Goal: Communication & Community: Answer question/provide support

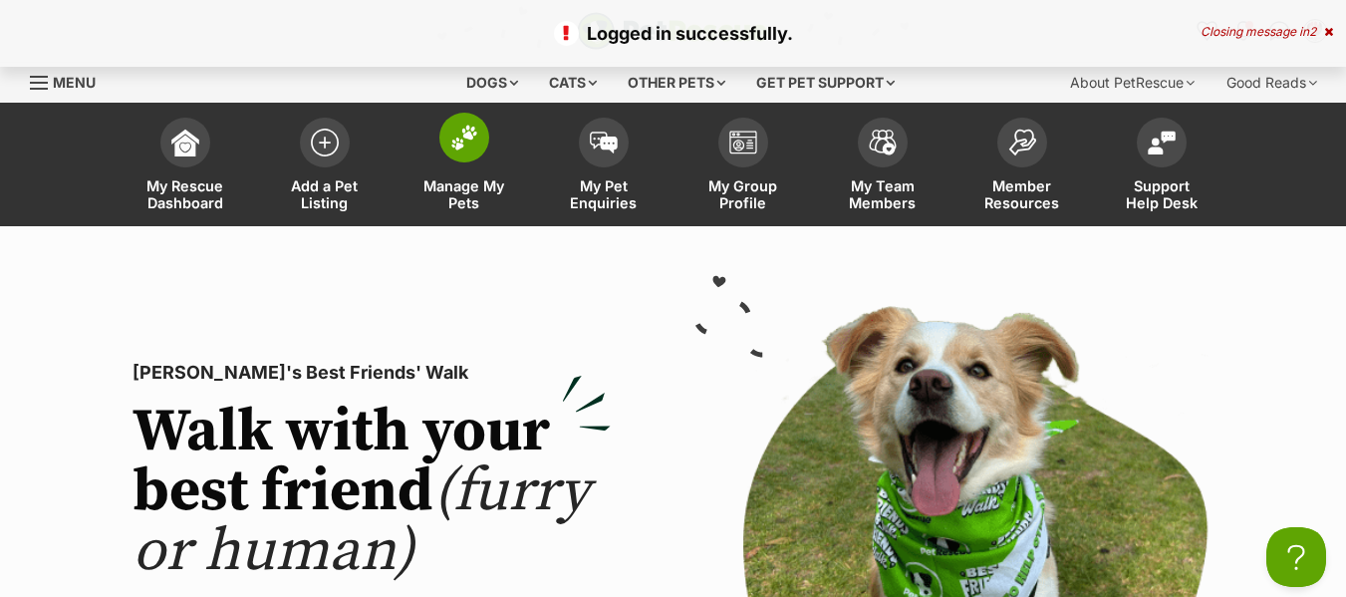
click at [454, 187] on span "Manage My Pets" at bounding box center [465, 194] width 90 height 34
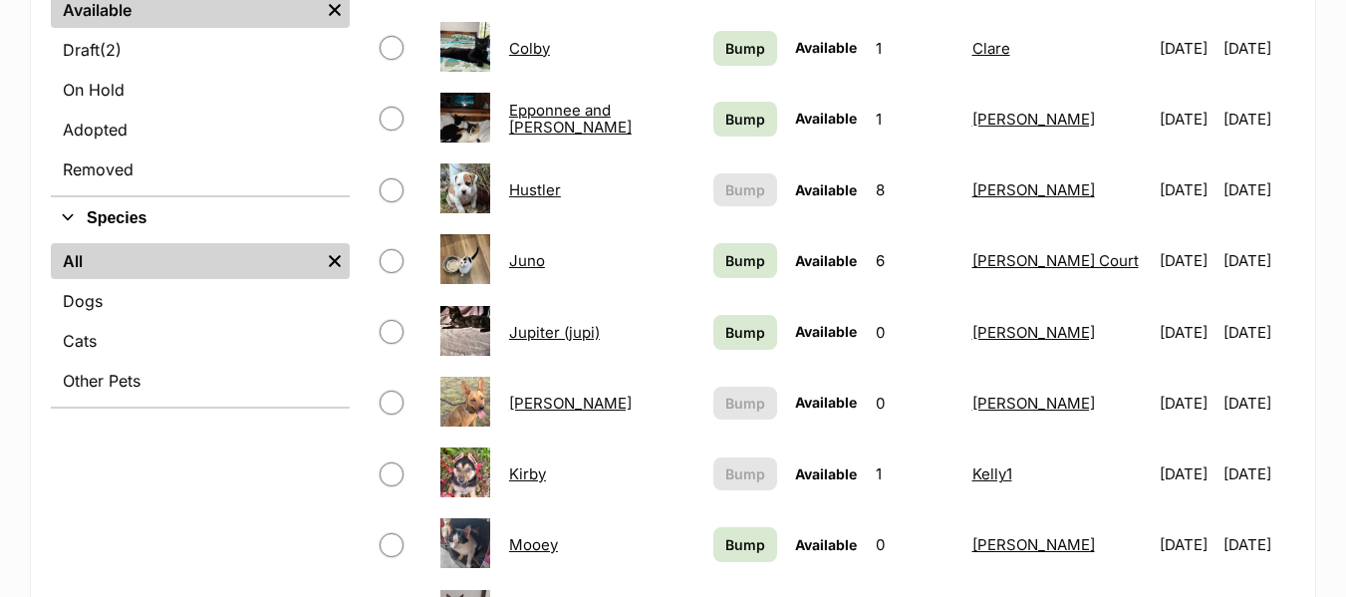
scroll to position [797, 0]
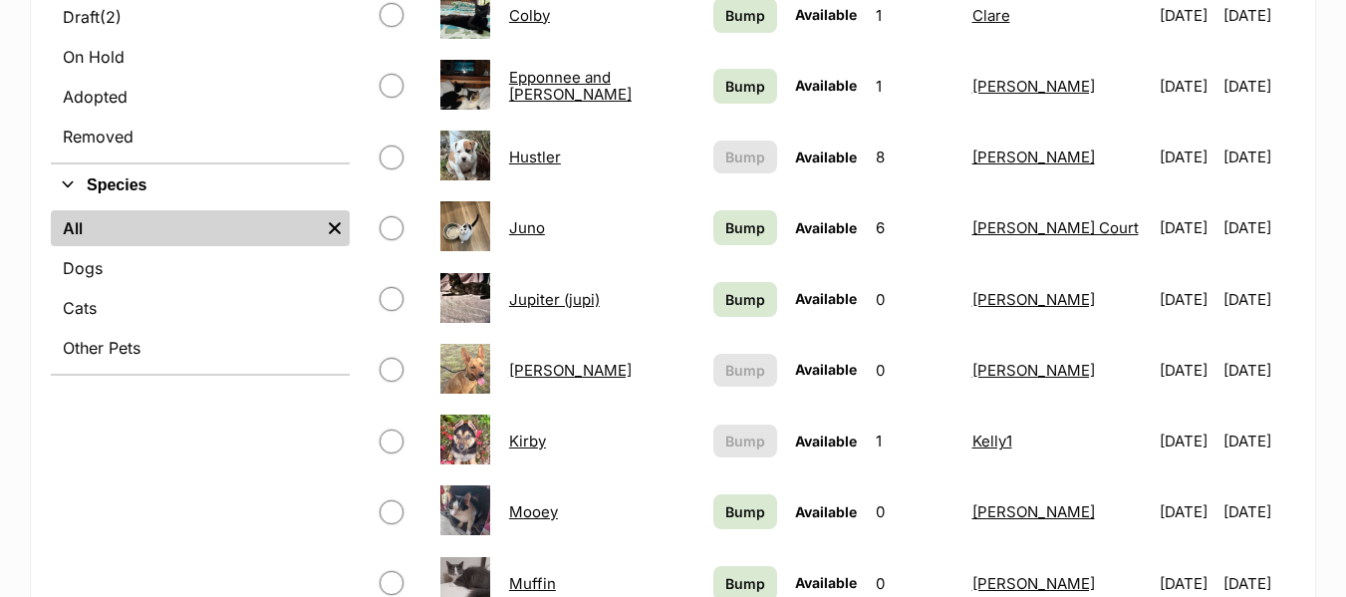
click at [545, 156] on link "Hustler" at bounding box center [535, 156] width 52 height 19
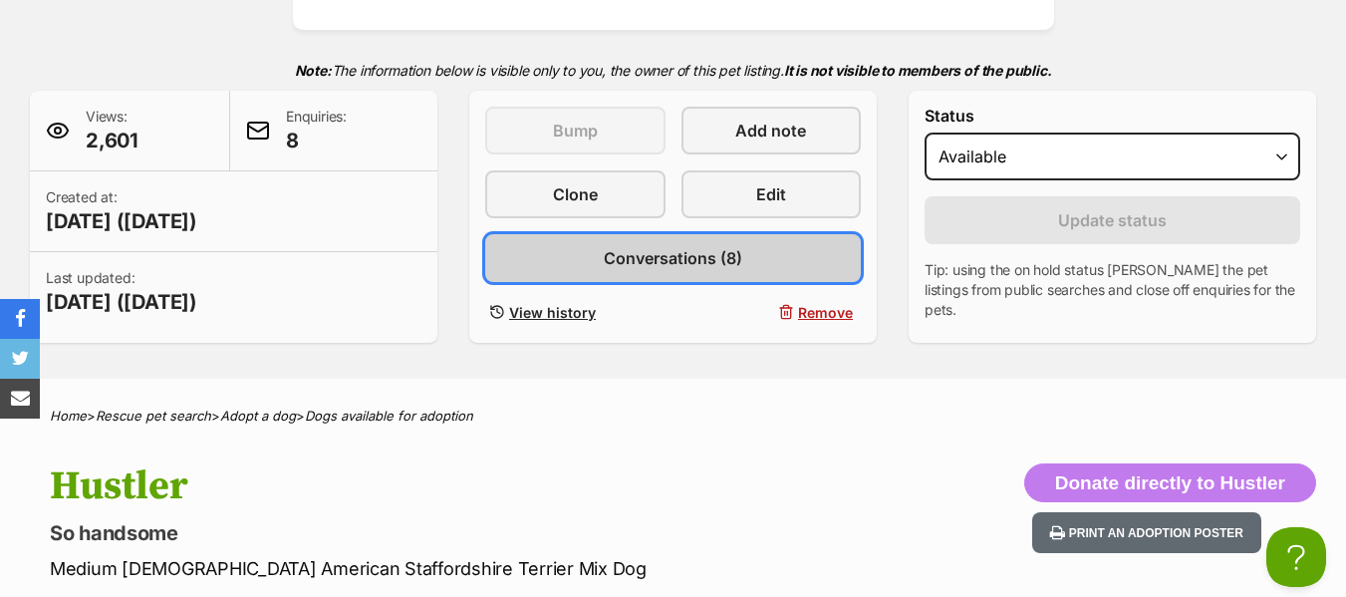
click at [686, 254] on span "Conversations (8)" at bounding box center [673, 258] width 139 height 24
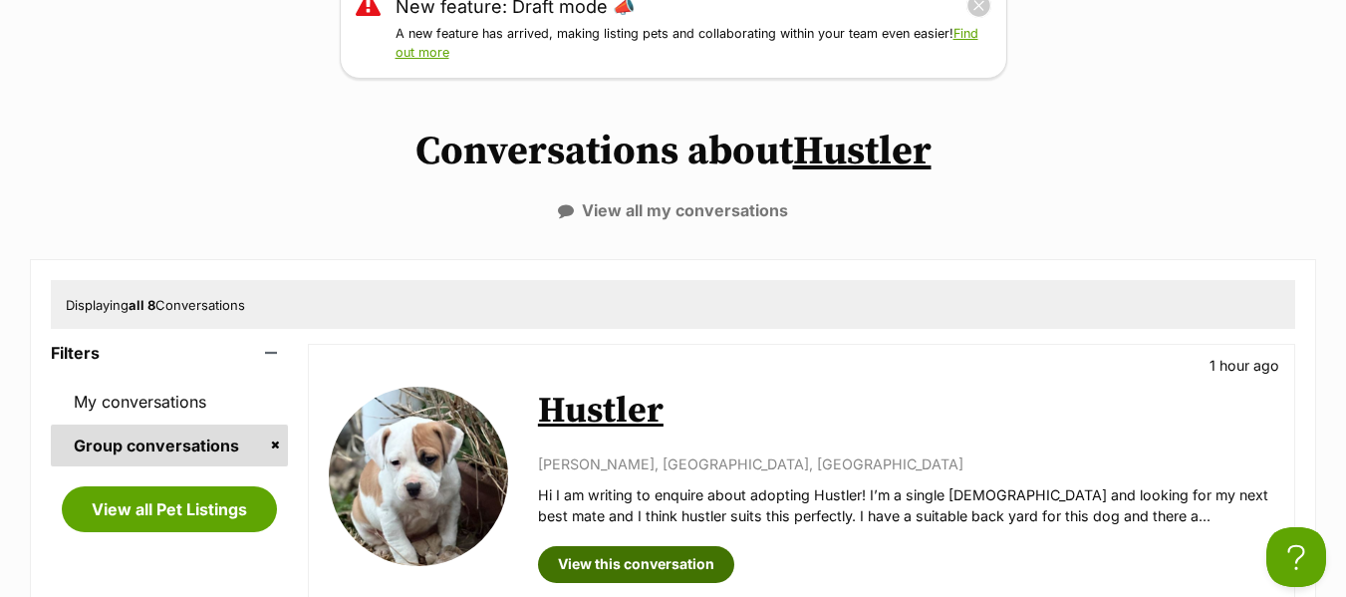
click at [670, 557] on link "View this conversation" at bounding box center [636, 564] width 196 height 36
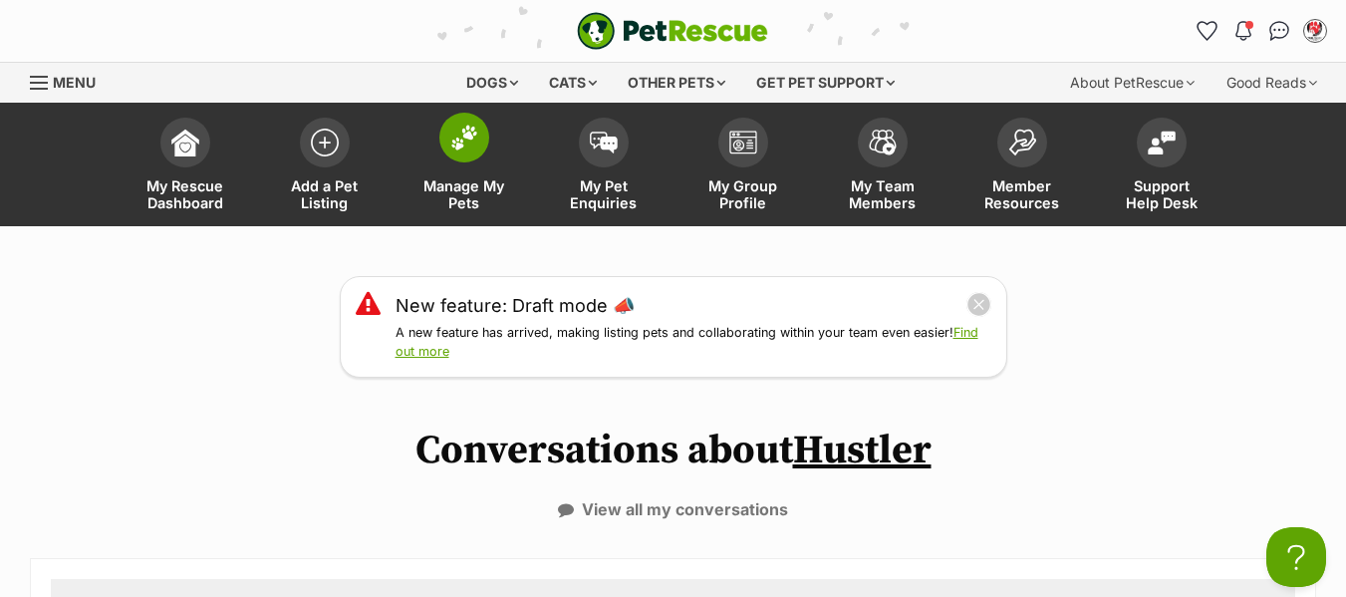
click at [469, 177] on span "Manage My Pets" at bounding box center [465, 194] width 90 height 34
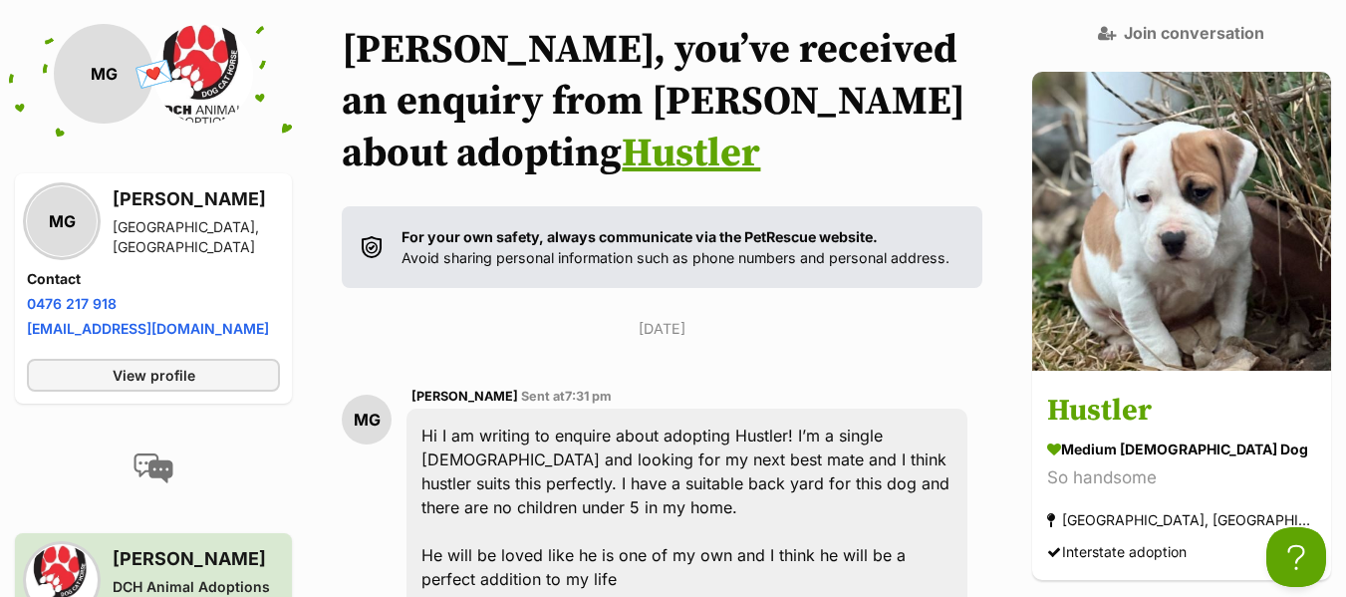
scroll to position [199, 0]
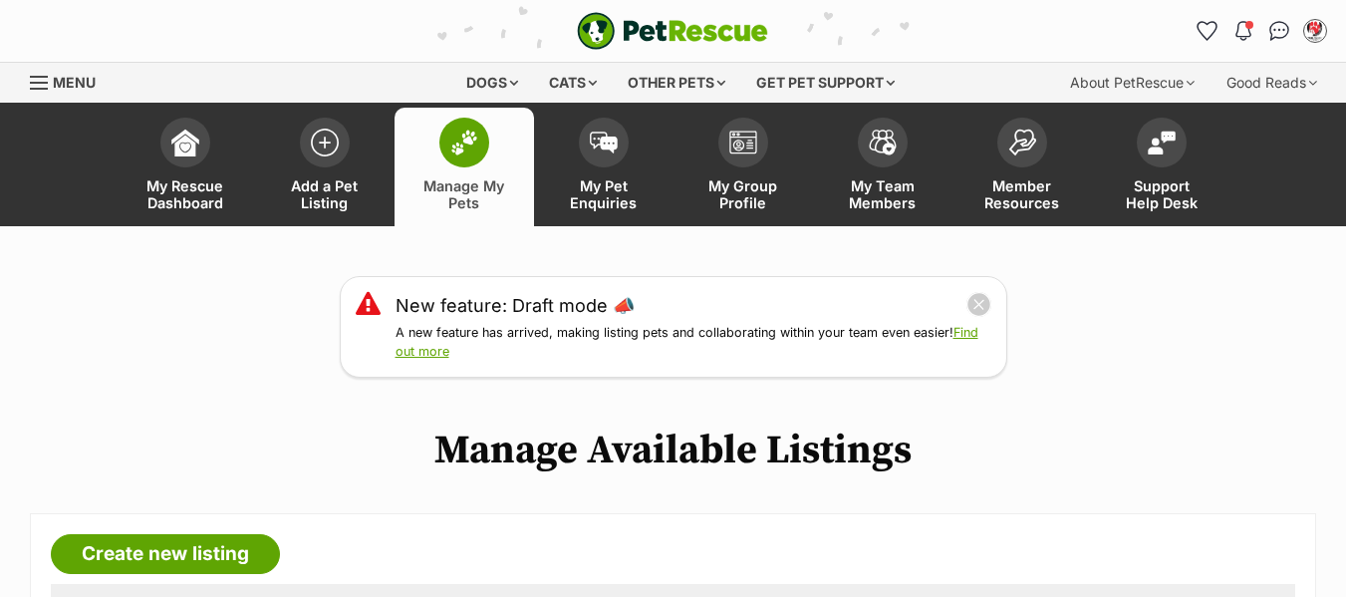
click at [39, 83] on span "Menu" at bounding box center [39, 83] width 18 height 2
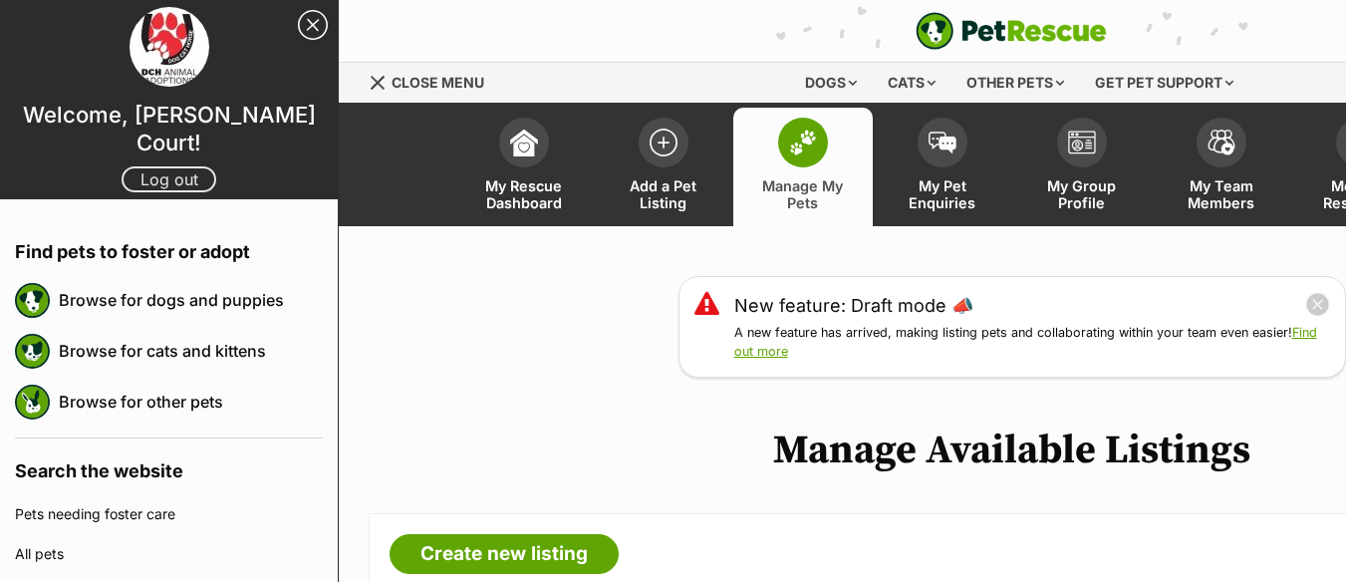
click at [141, 166] on link "Log out" at bounding box center [169, 179] width 95 height 26
